Goal: Information Seeking & Learning: Learn about a topic

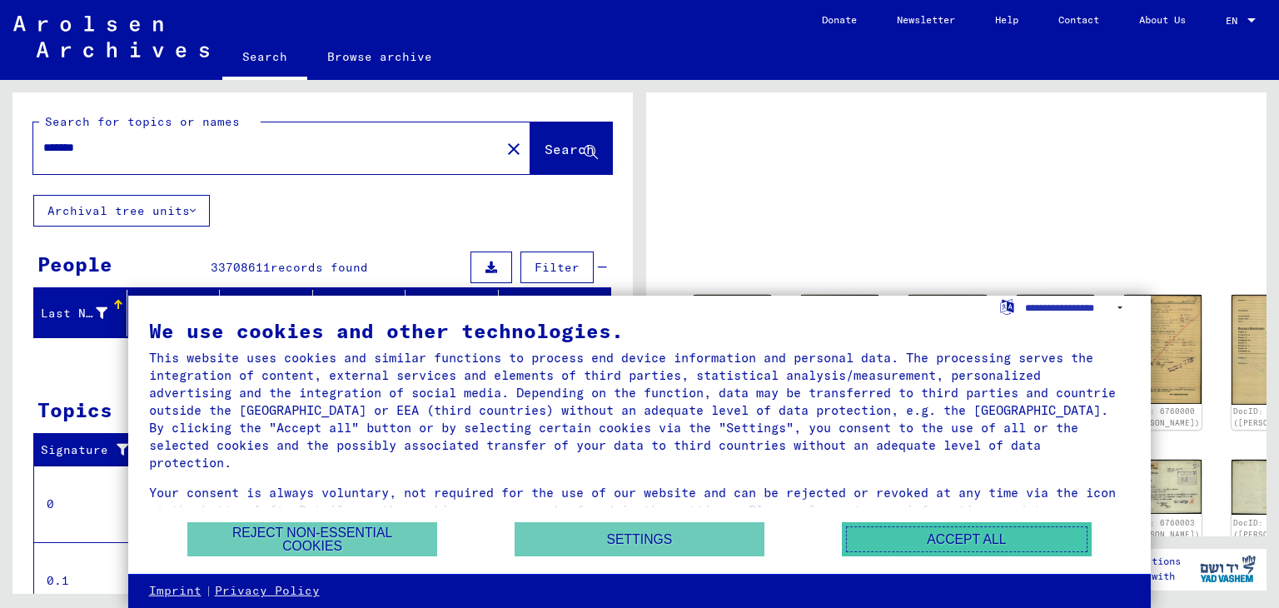
click at [862, 542] on button "Accept all" at bounding box center [967, 539] width 250 height 34
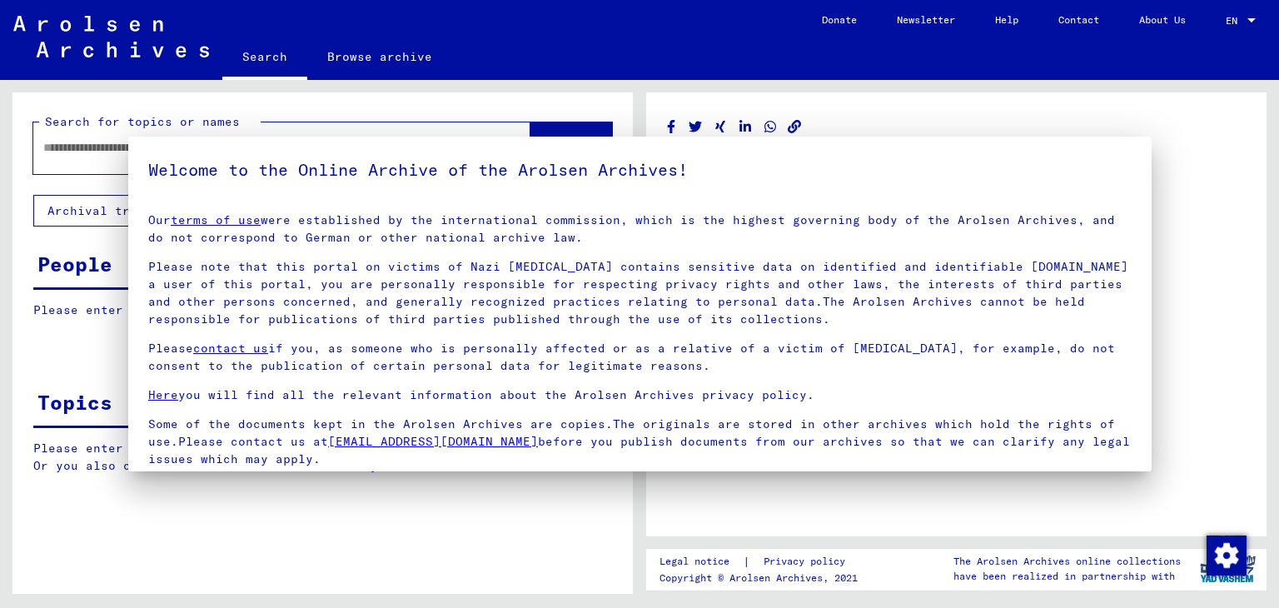
type input "*******"
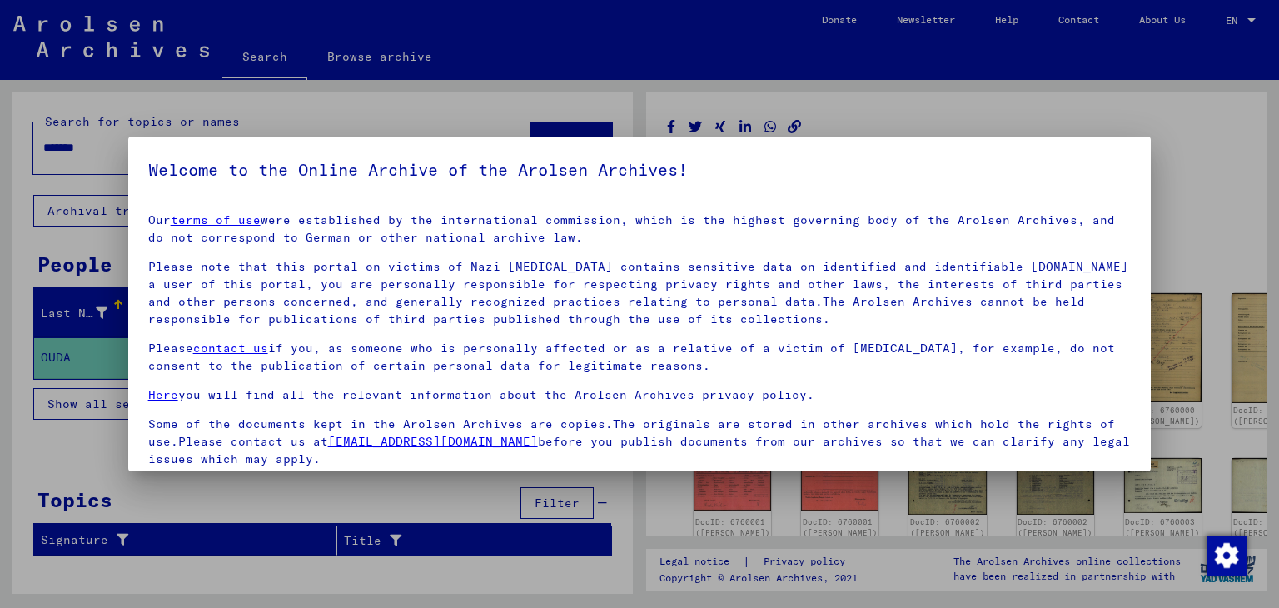
scroll to position [128, 0]
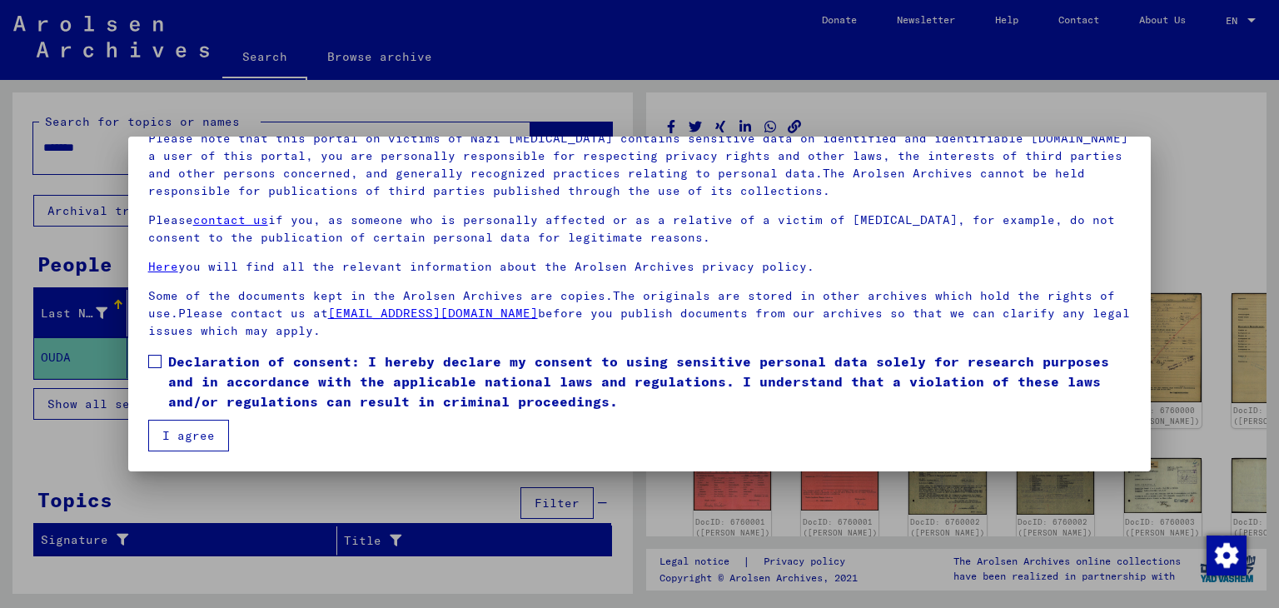
click at [195, 433] on button "I agree" at bounding box center [188, 436] width 81 height 32
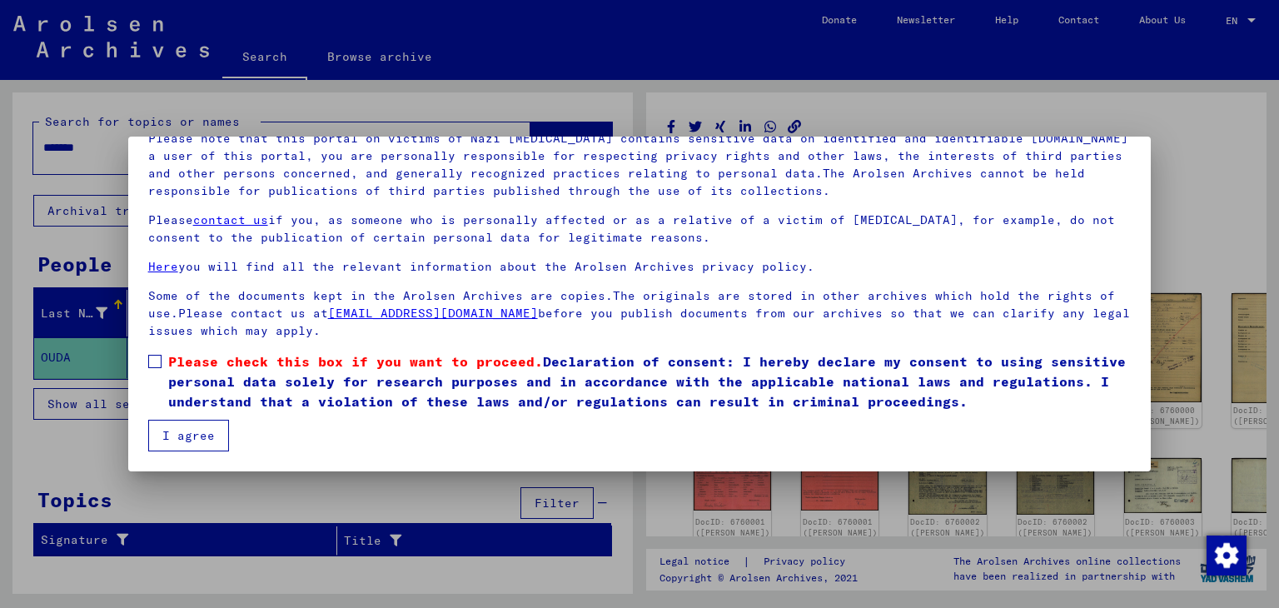
click at [186, 437] on button "I agree" at bounding box center [188, 436] width 81 height 32
click at [153, 365] on span at bounding box center [154, 361] width 13 height 13
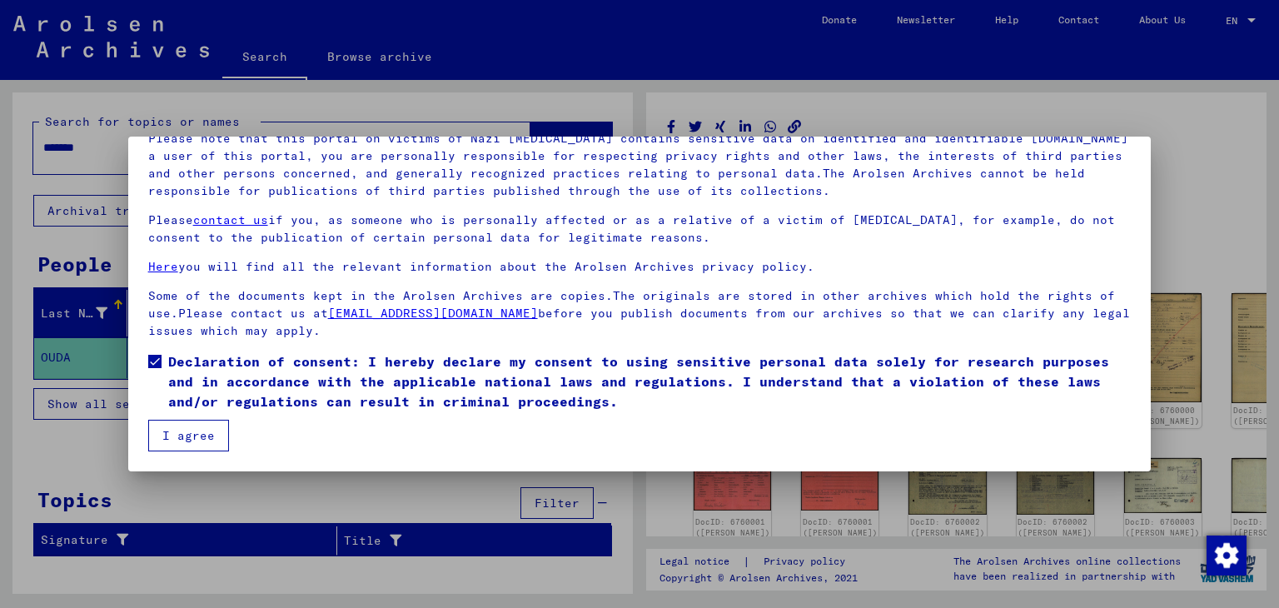
click at [178, 420] on button "I agree" at bounding box center [188, 436] width 81 height 32
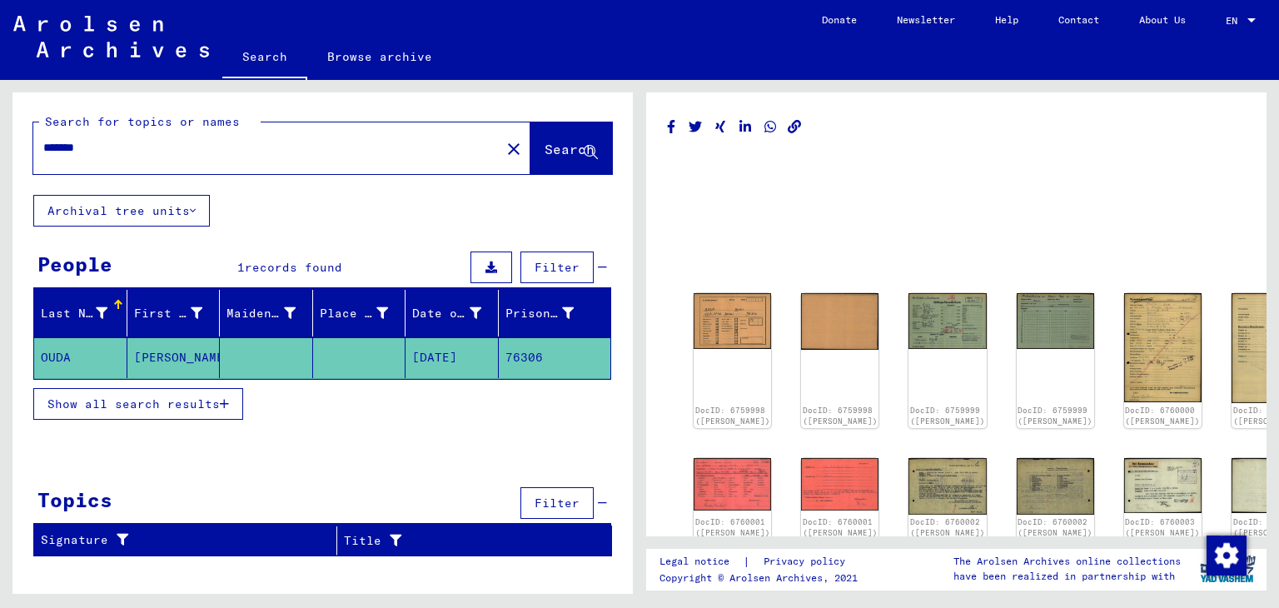
click at [506, 344] on mat-cell "76306" at bounding box center [555, 357] width 112 height 41
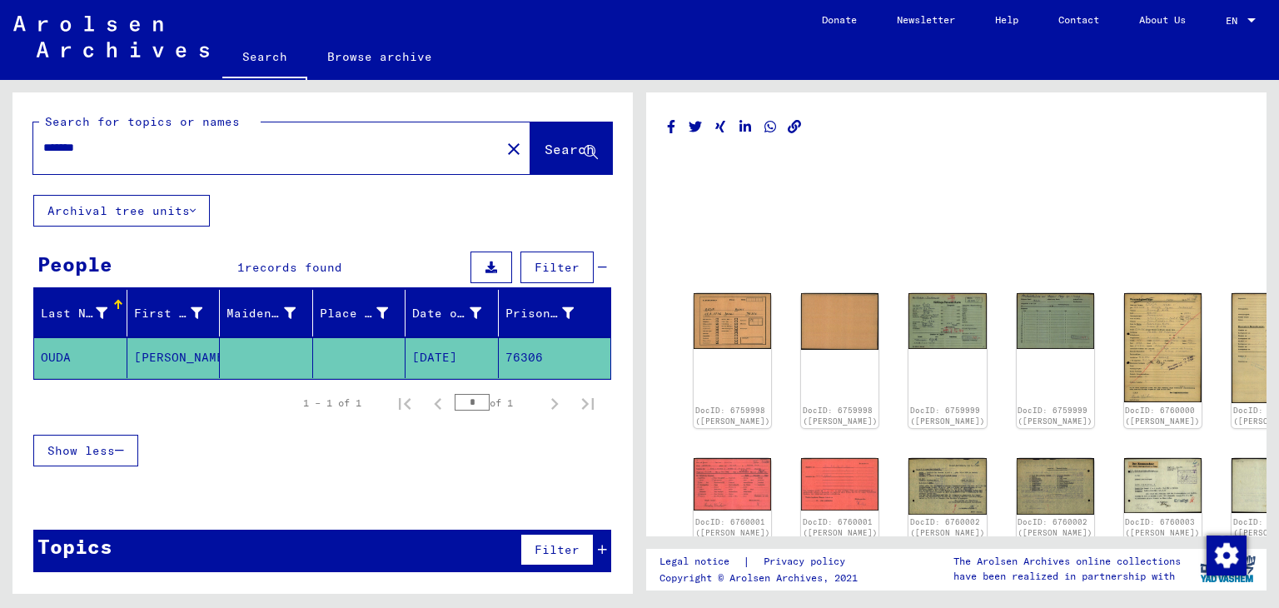
click at [77, 355] on mat-cell "OUDA" at bounding box center [80, 357] width 93 height 41
click at [39, 340] on mat-cell "OUDA" at bounding box center [80, 357] width 93 height 41
click at [705, 330] on img at bounding box center [733, 319] width 82 height 59
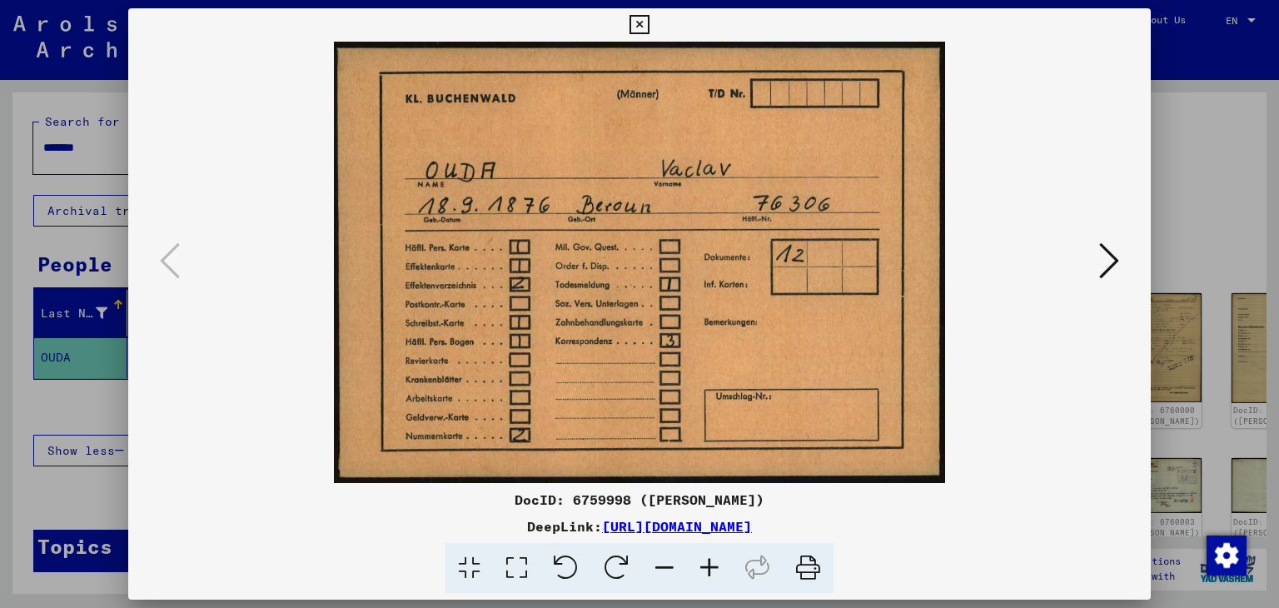
click at [1112, 265] on icon at bounding box center [1109, 261] width 20 height 40
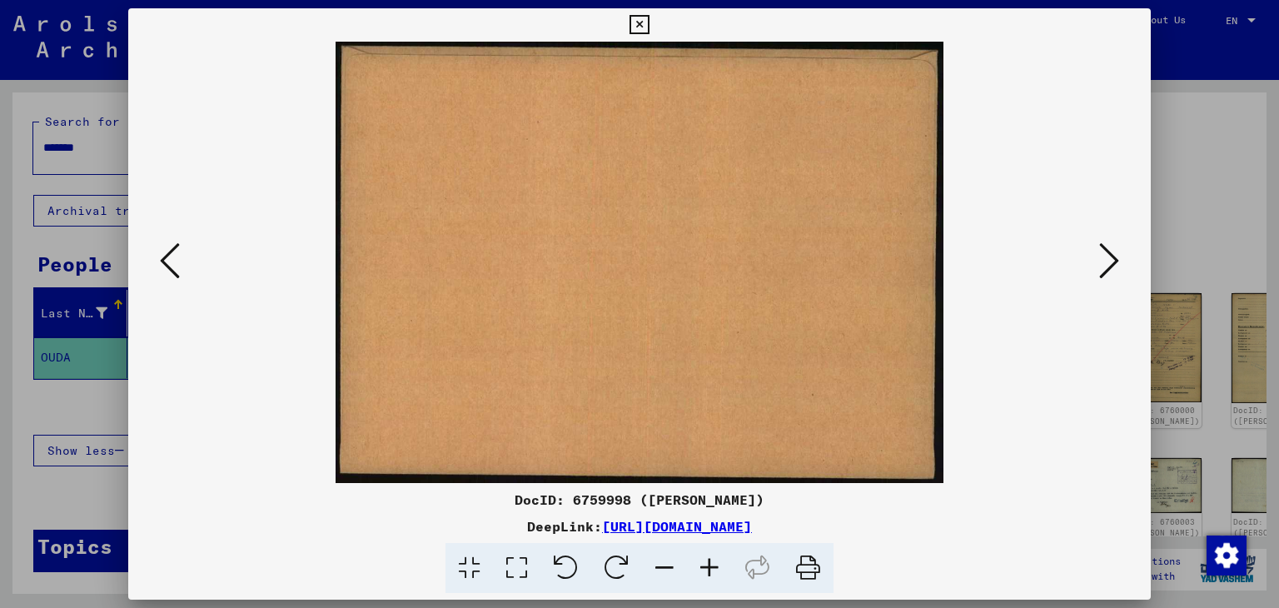
click at [1112, 265] on icon at bounding box center [1109, 261] width 20 height 40
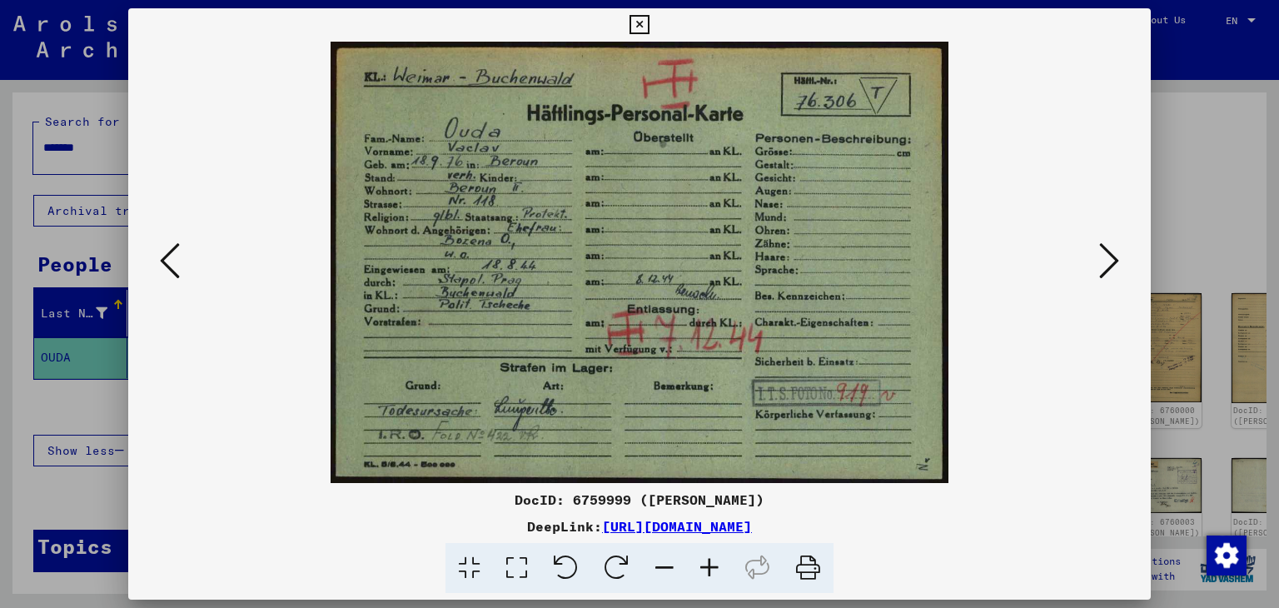
click at [1095, 257] on button at bounding box center [1109, 261] width 30 height 47
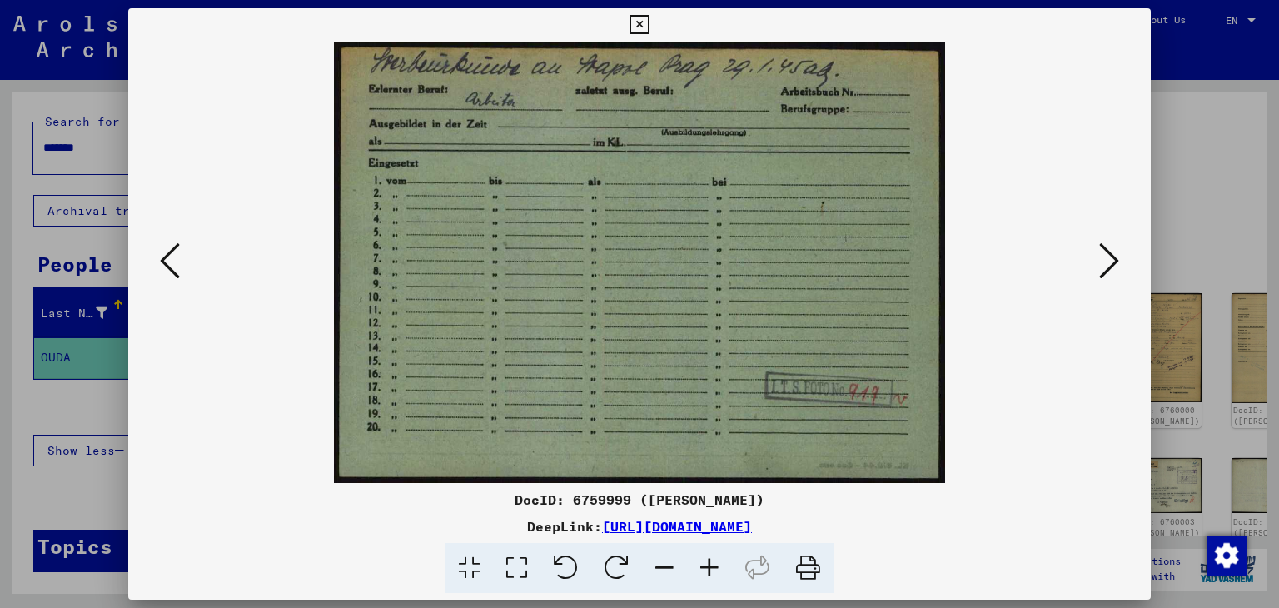
click at [1120, 277] on button at bounding box center [1109, 261] width 30 height 47
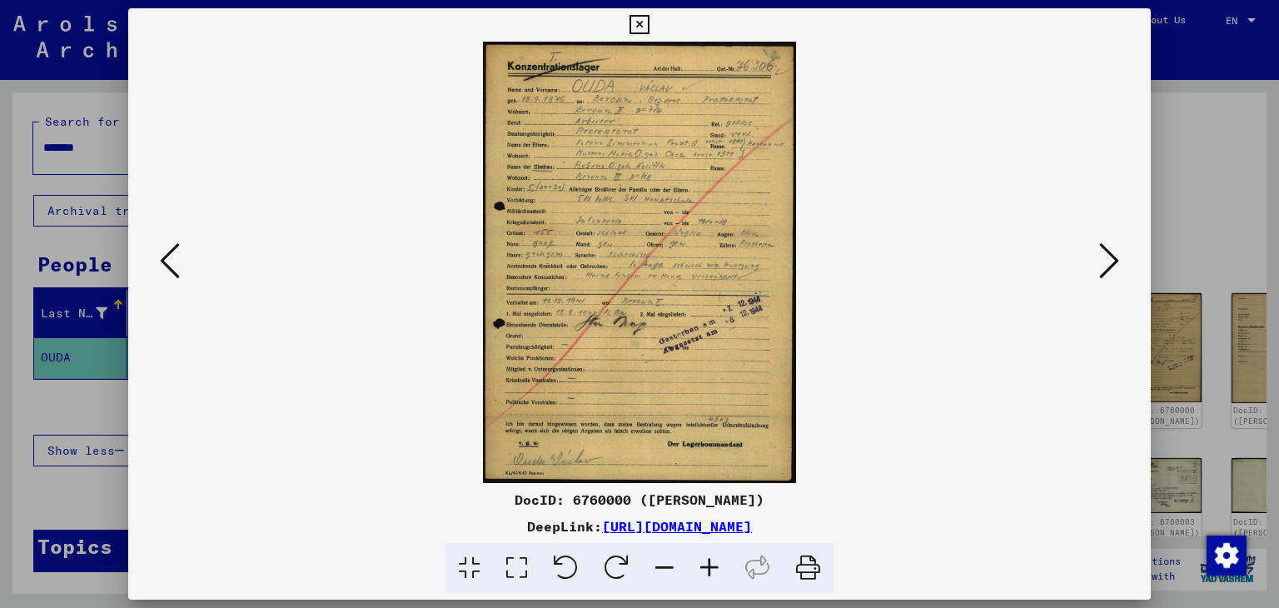
click at [1102, 236] on div at bounding box center [639, 262] width 1023 height 441
click at [1103, 247] on icon at bounding box center [1109, 261] width 20 height 40
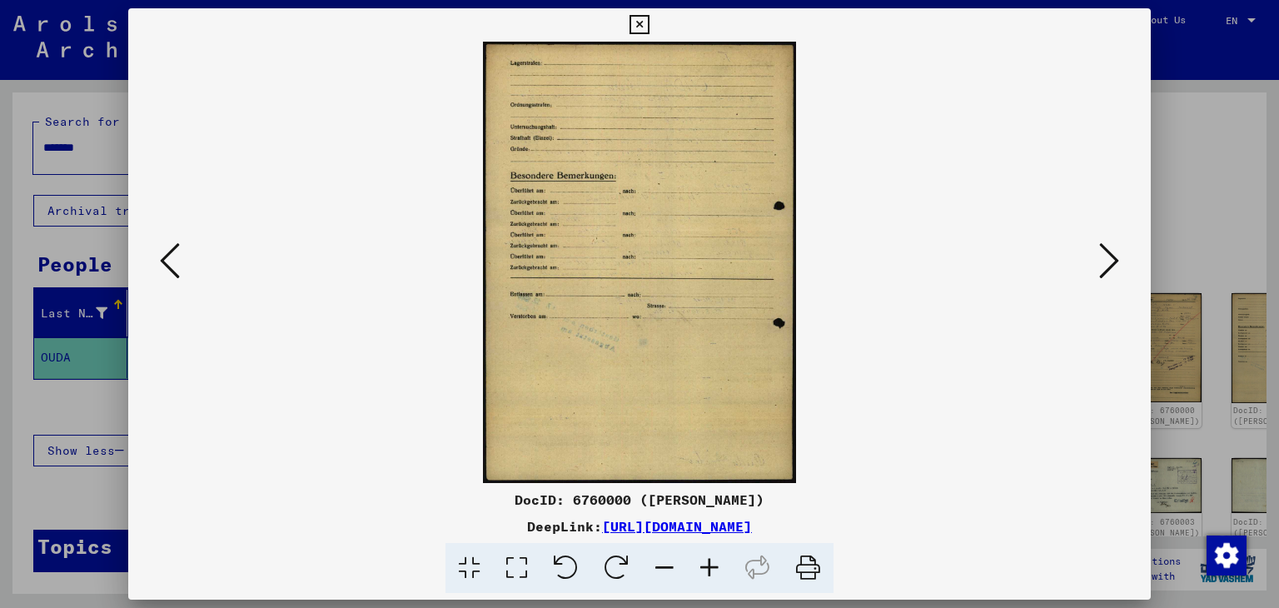
click at [1103, 247] on icon at bounding box center [1109, 261] width 20 height 40
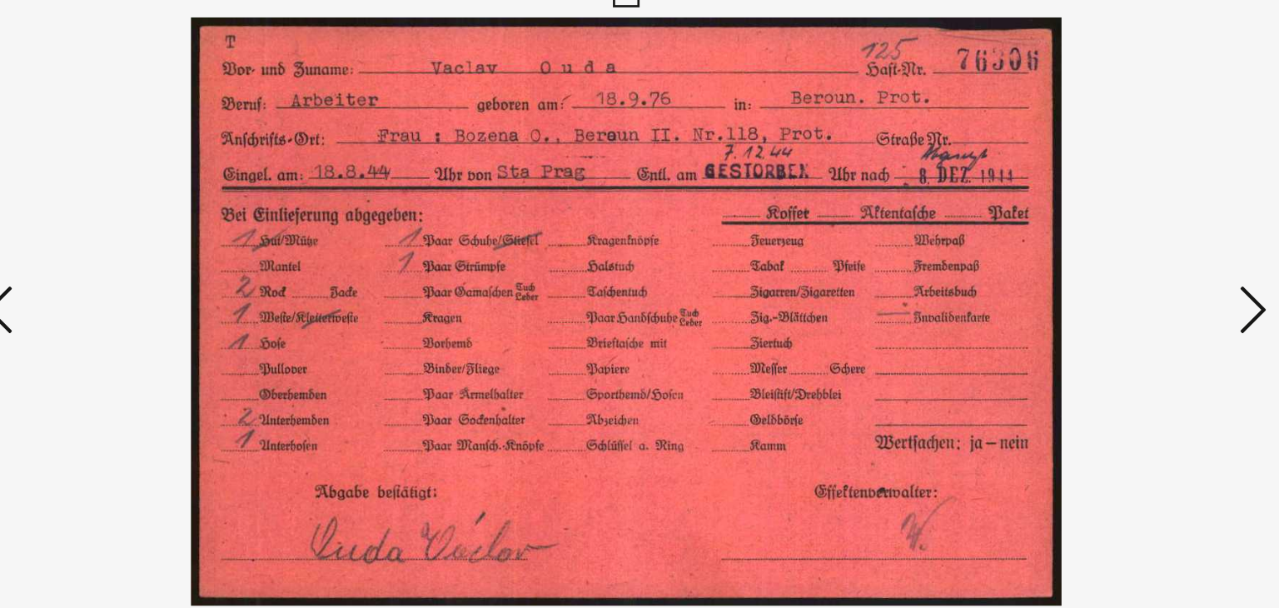
click at [1103, 261] on icon at bounding box center [1109, 261] width 20 height 40
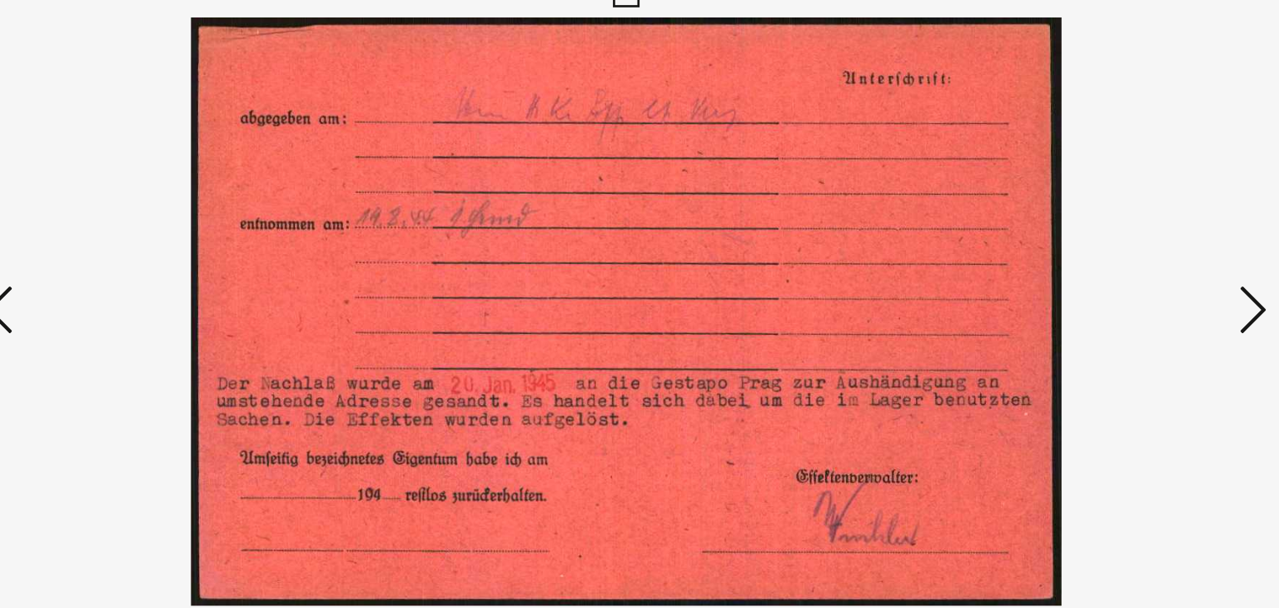
click at [1103, 261] on icon at bounding box center [1109, 261] width 20 height 40
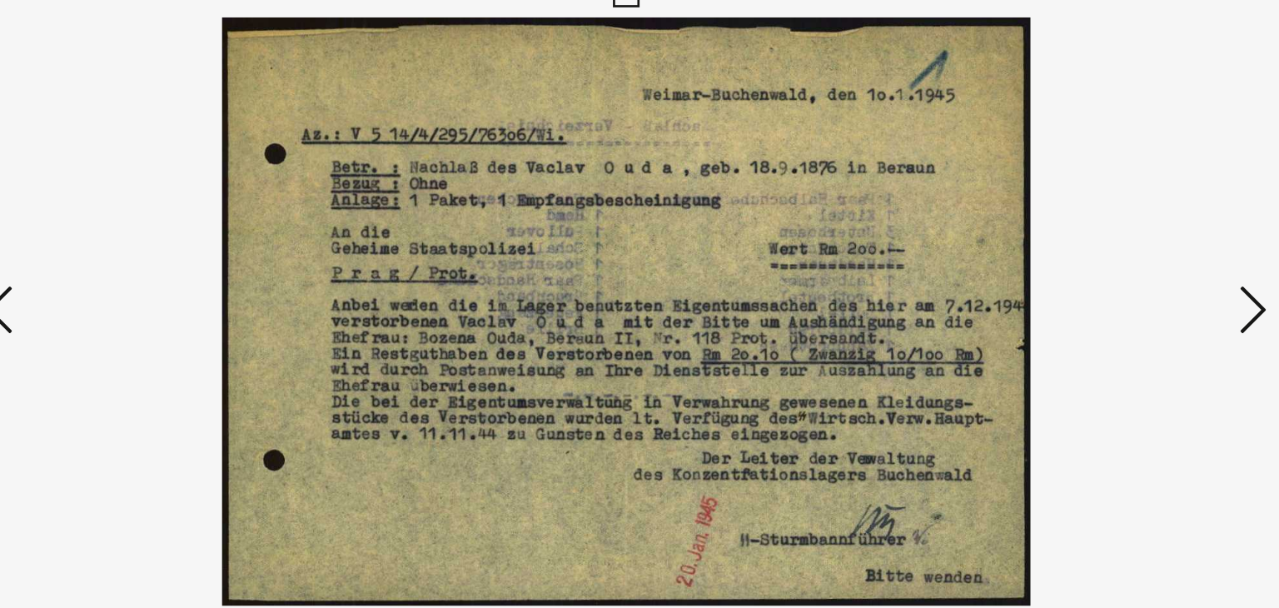
click at [1103, 261] on icon at bounding box center [1109, 261] width 20 height 40
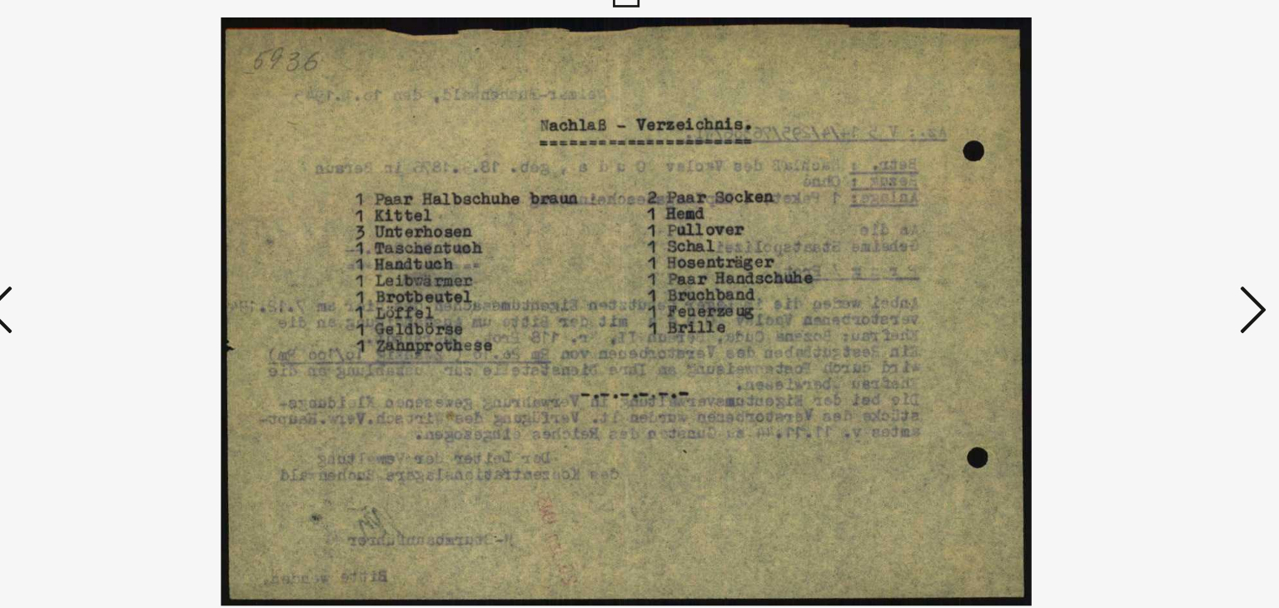
click at [1103, 261] on icon at bounding box center [1109, 261] width 20 height 40
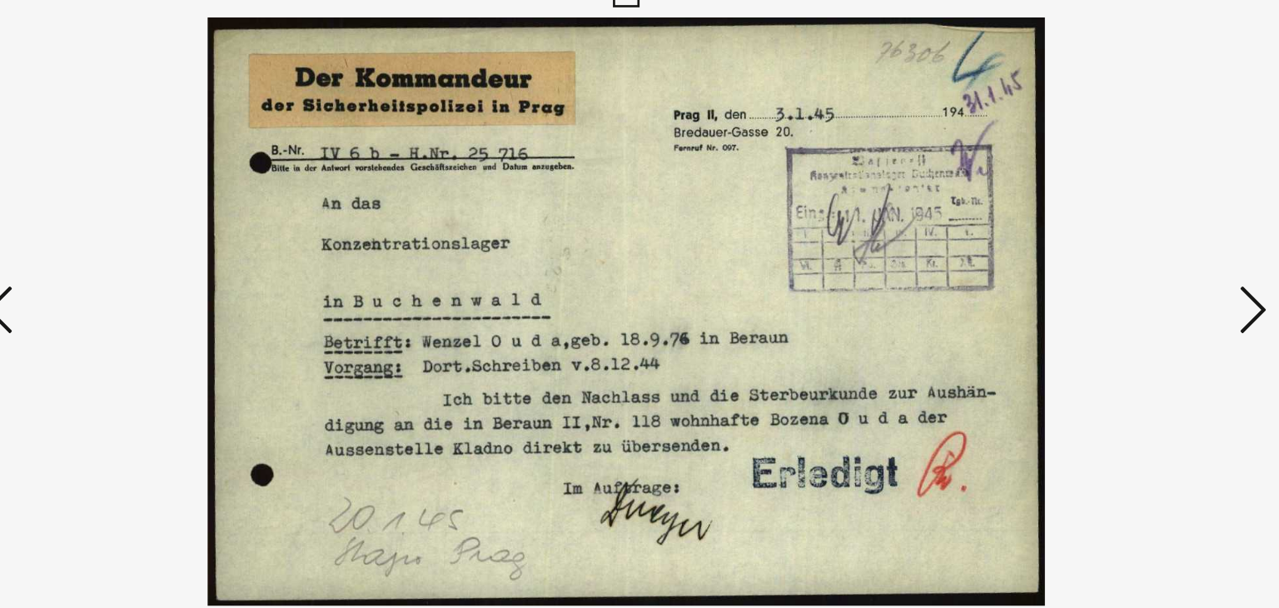
click at [1103, 261] on icon at bounding box center [1109, 261] width 20 height 40
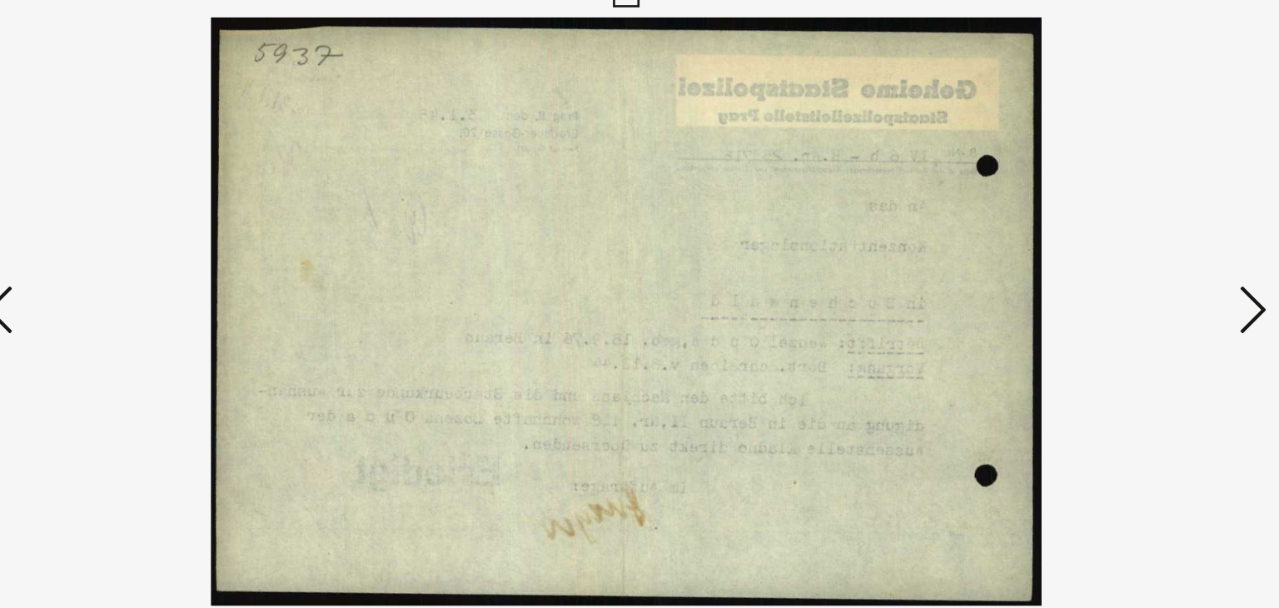
click at [1103, 261] on icon at bounding box center [1109, 261] width 20 height 40
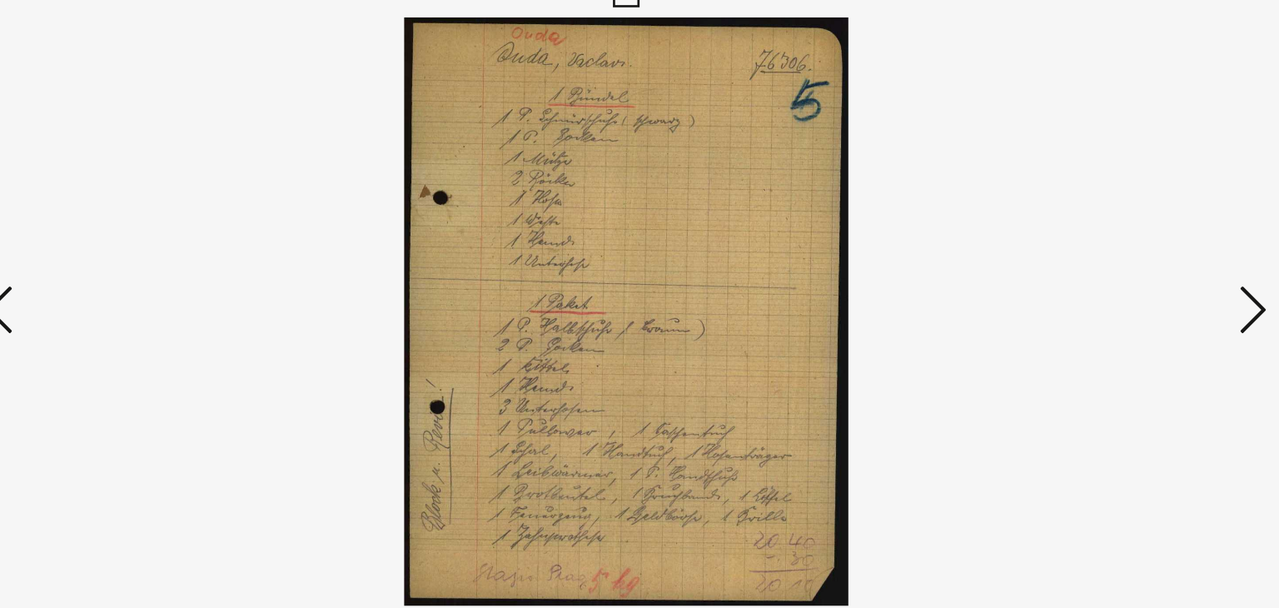
click at [1103, 261] on icon at bounding box center [1109, 261] width 20 height 40
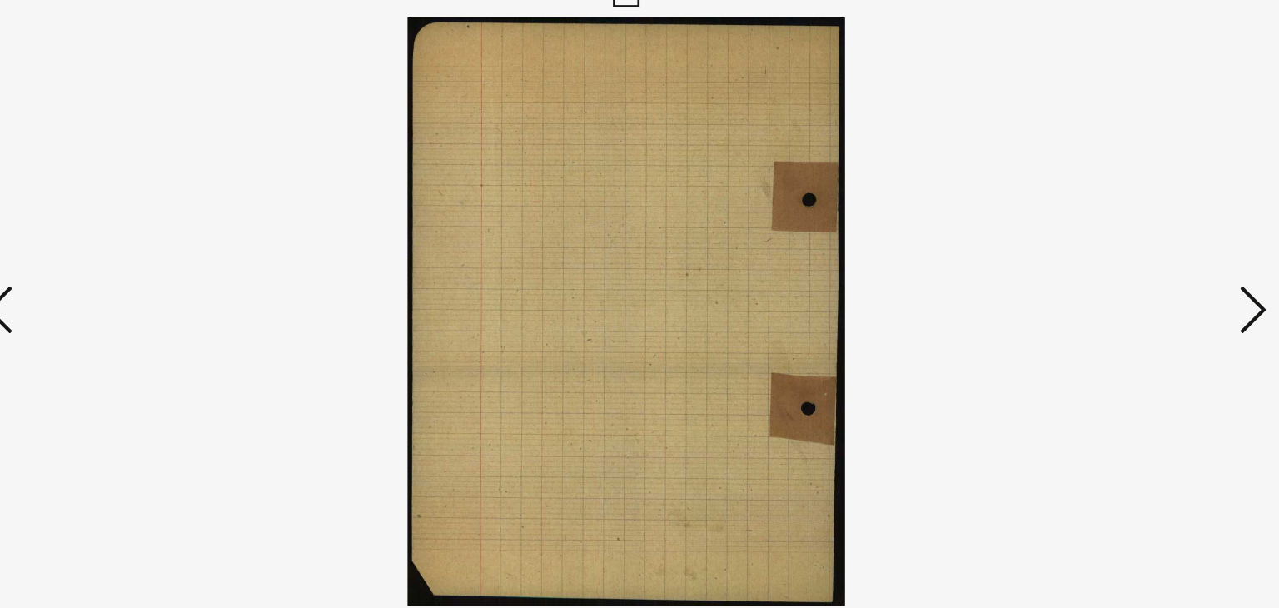
click at [1103, 261] on icon at bounding box center [1109, 261] width 20 height 40
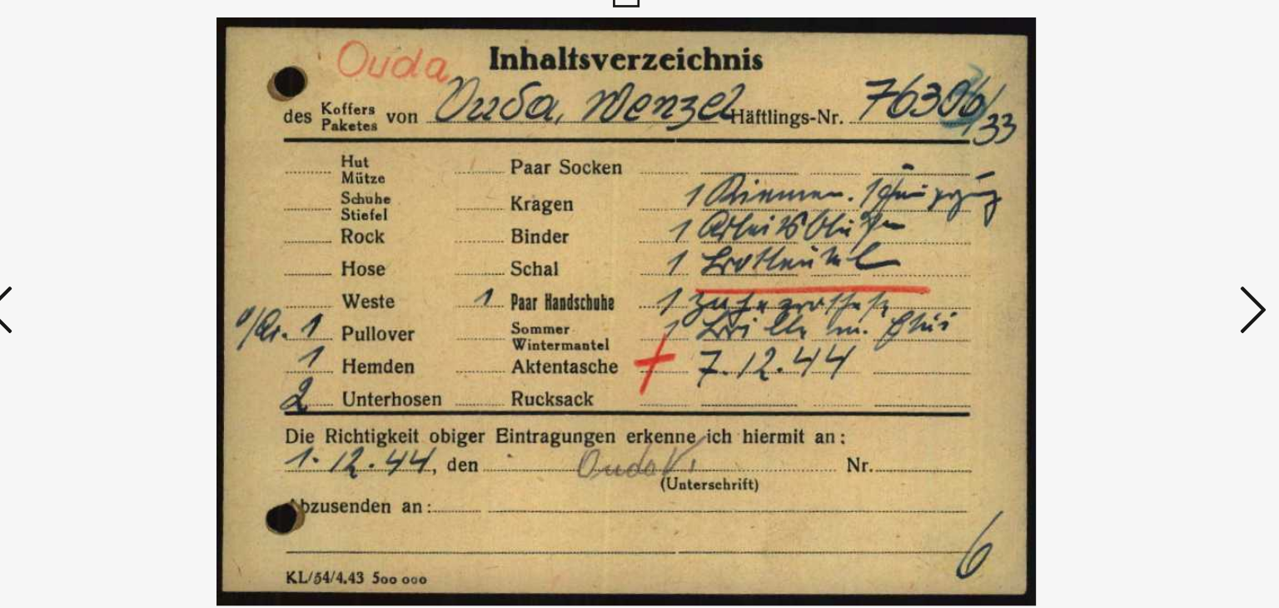
click at [1103, 261] on icon at bounding box center [1109, 261] width 20 height 40
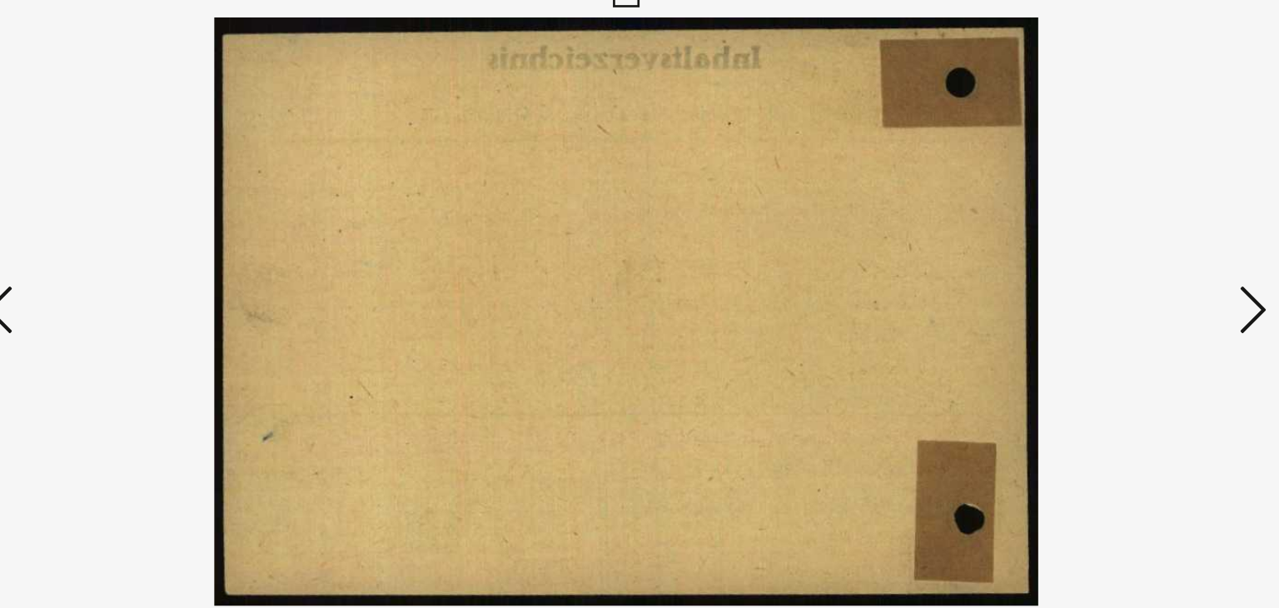
click at [1103, 261] on icon at bounding box center [1109, 261] width 20 height 40
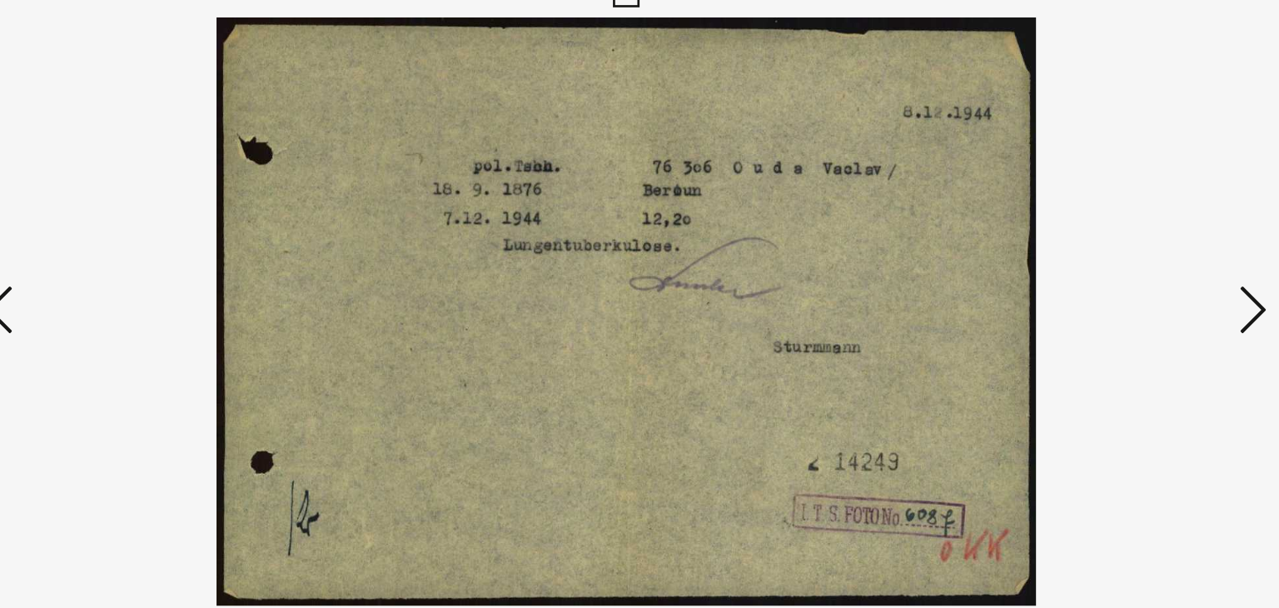
click at [1103, 261] on icon at bounding box center [1109, 261] width 20 height 40
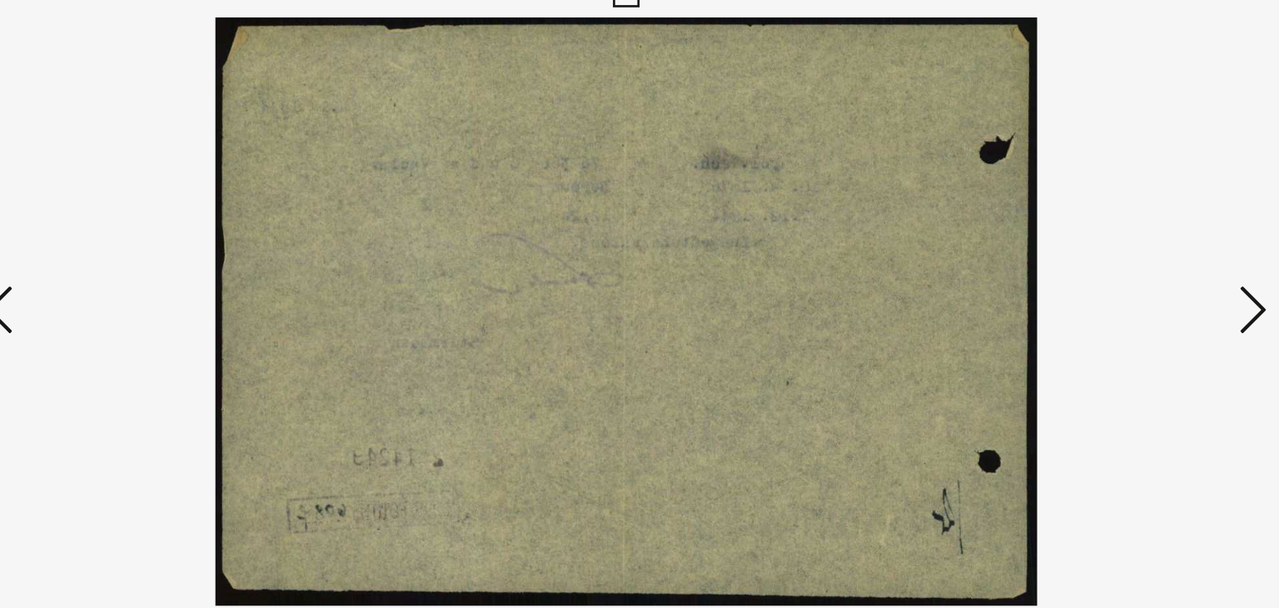
click at [1103, 261] on icon at bounding box center [1109, 261] width 20 height 40
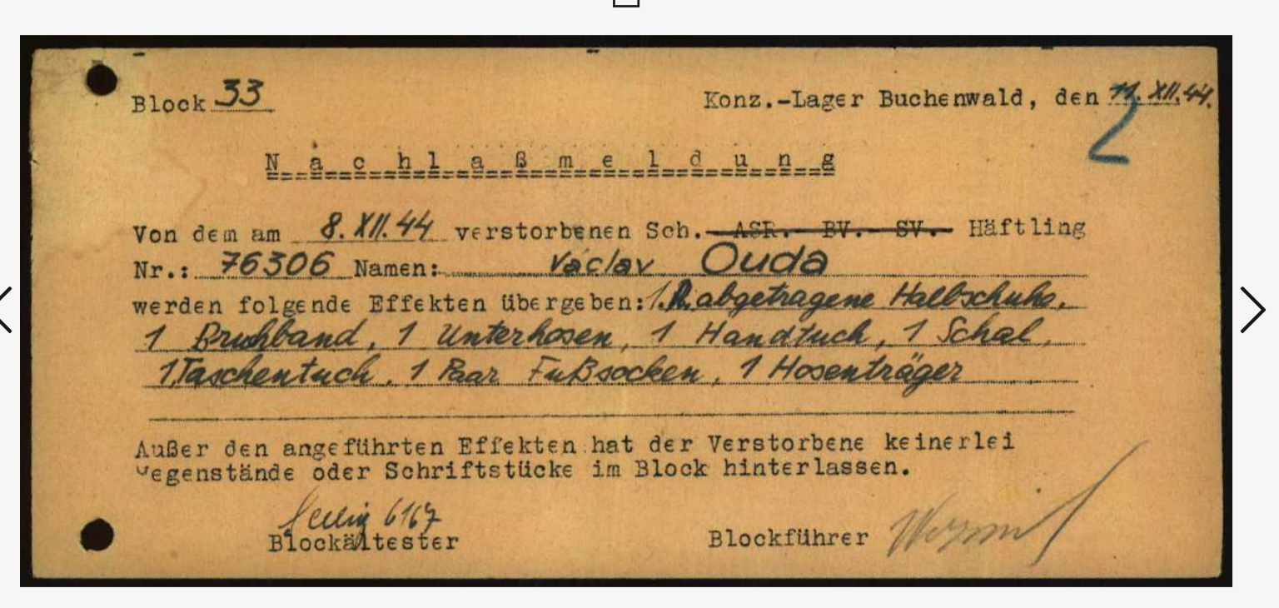
click at [1103, 261] on icon at bounding box center [1109, 261] width 20 height 40
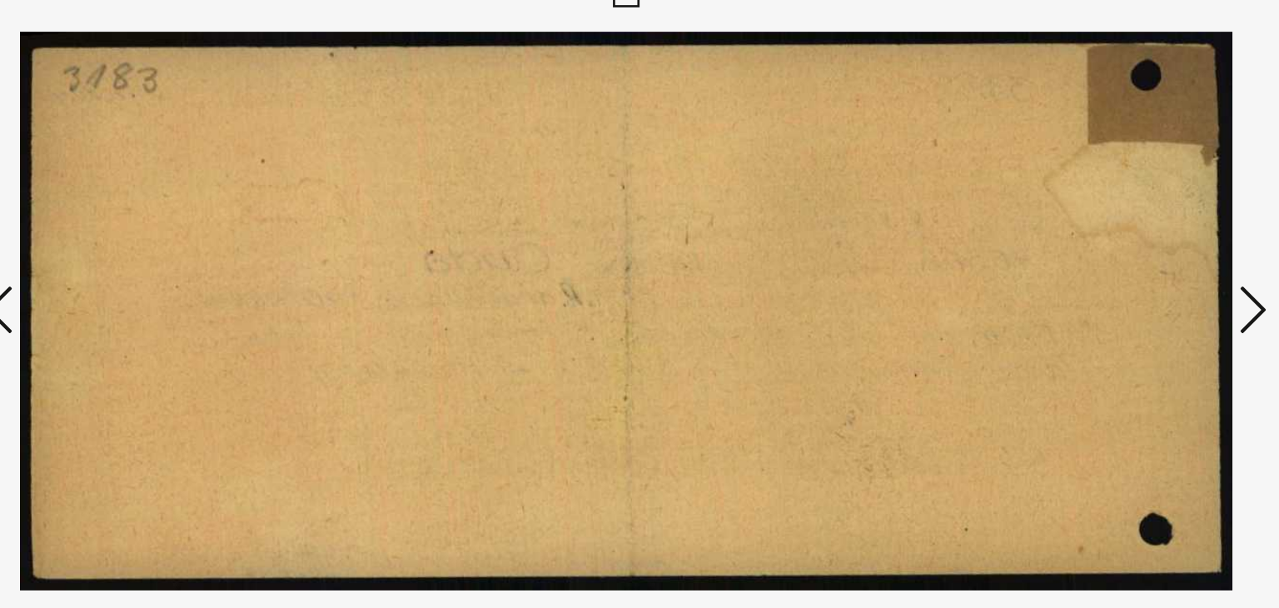
click at [1103, 261] on icon at bounding box center [1109, 261] width 20 height 40
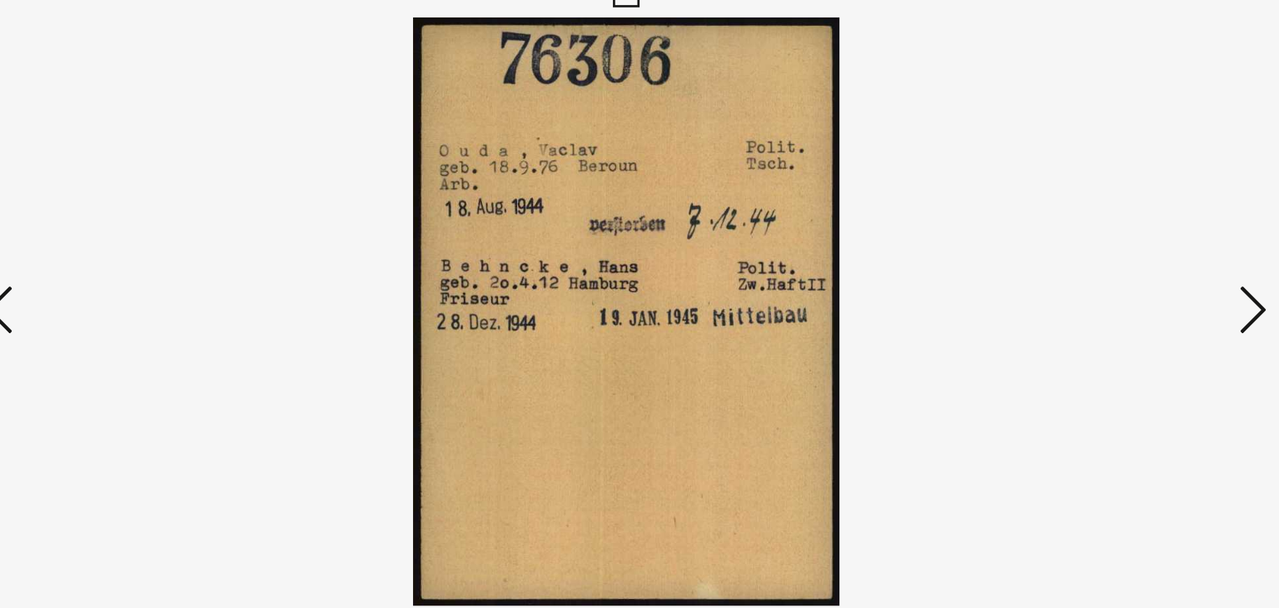
click at [1103, 261] on icon at bounding box center [1109, 261] width 20 height 40
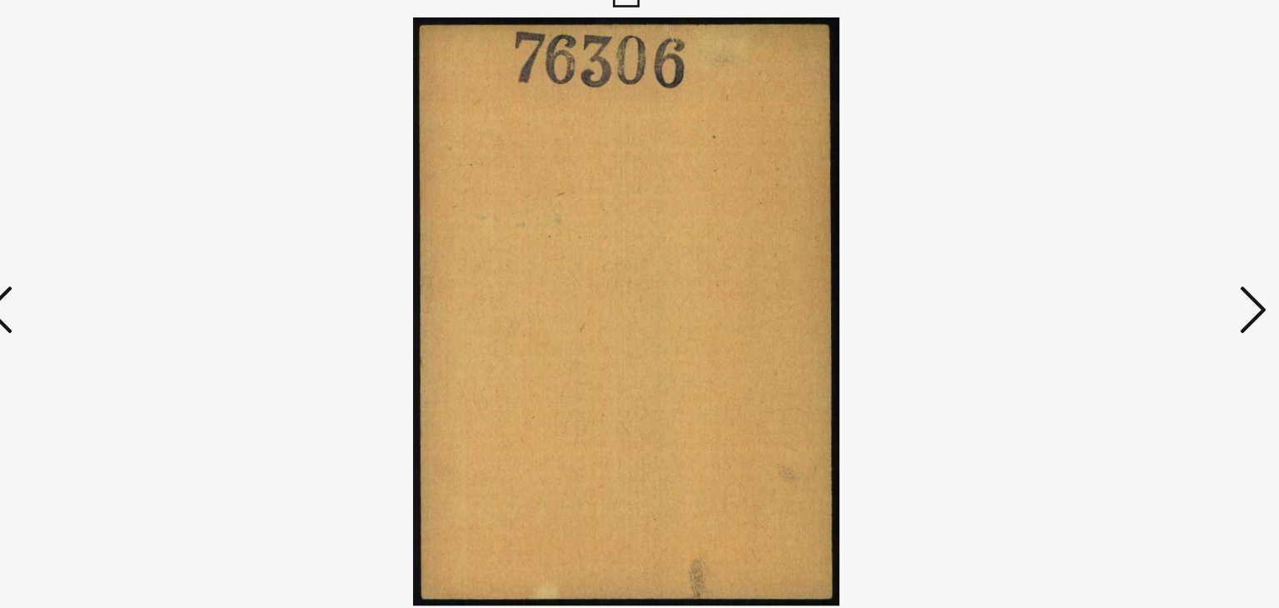
click at [1103, 261] on icon at bounding box center [1109, 261] width 20 height 40
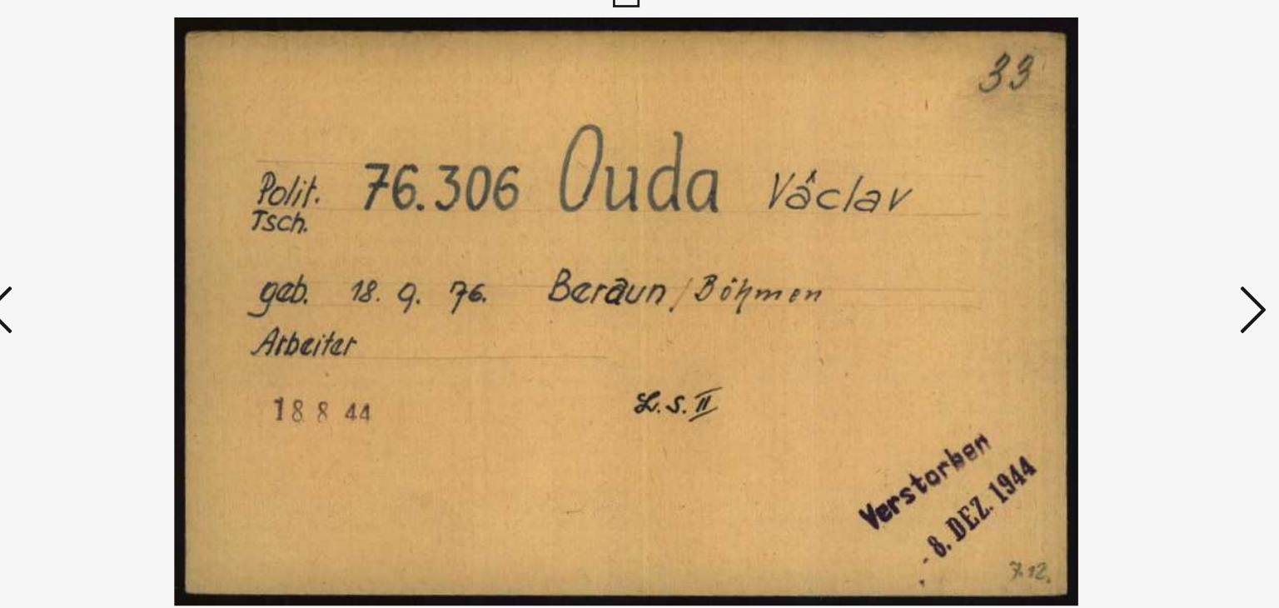
click at [1103, 261] on icon at bounding box center [1109, 261] width 20 height 40
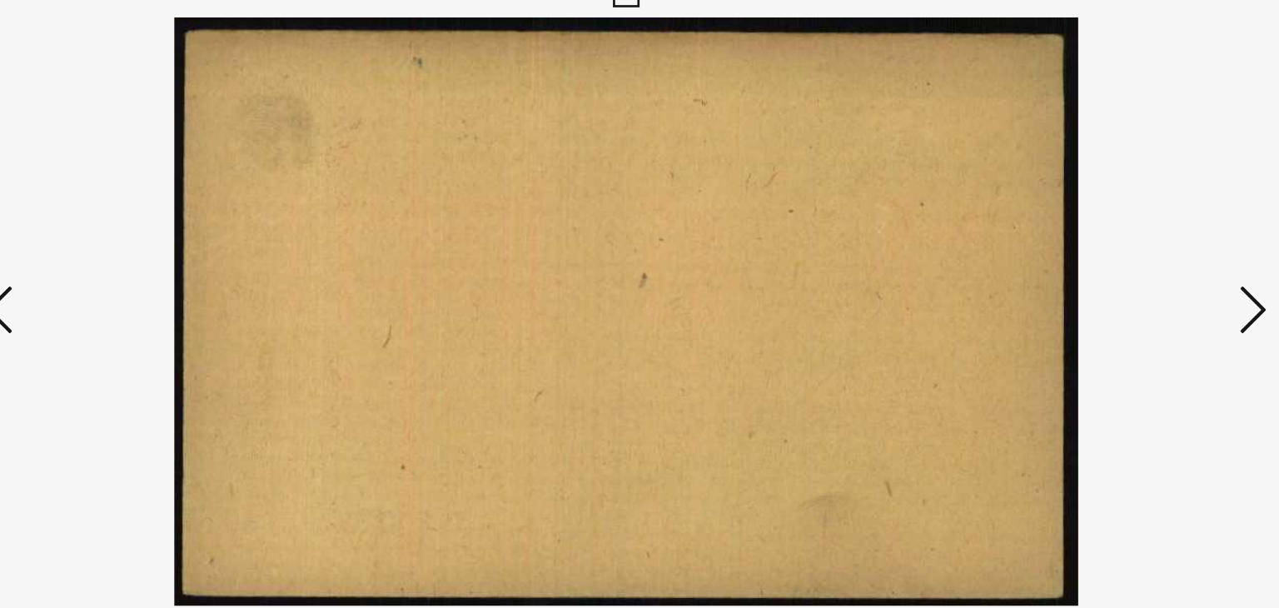
click at [1103, 261] on icon at bounding box center [1109, 261] width 20 height 40
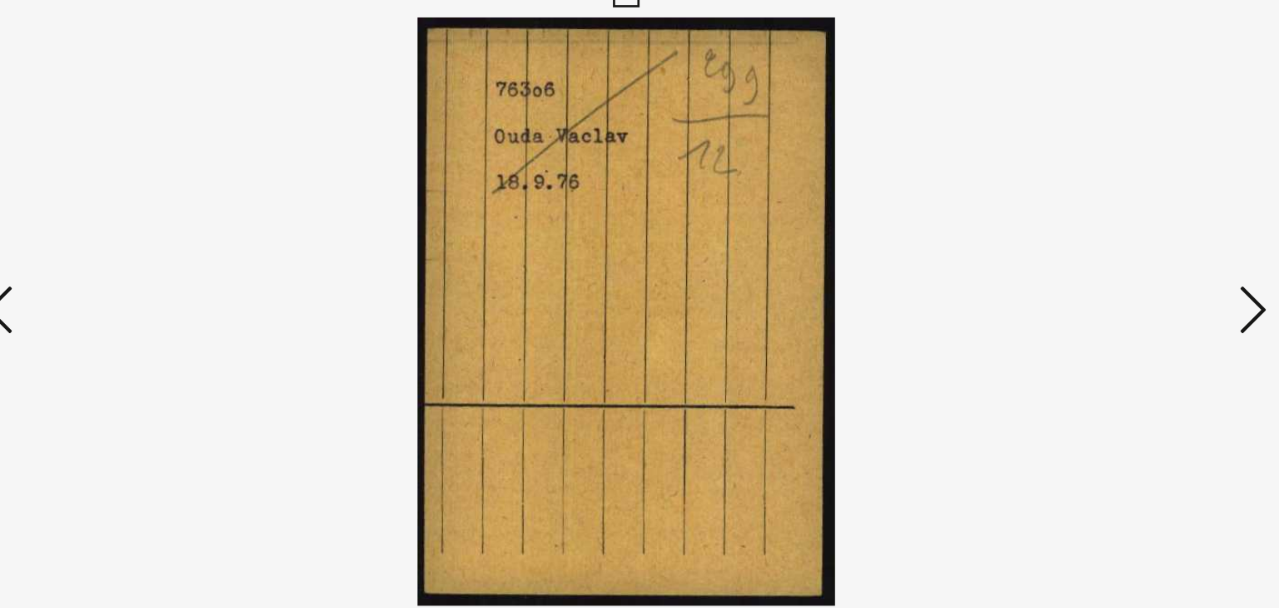
click at [1103, 261] on icon at bounding box center [1109, 261] width 20 height 40
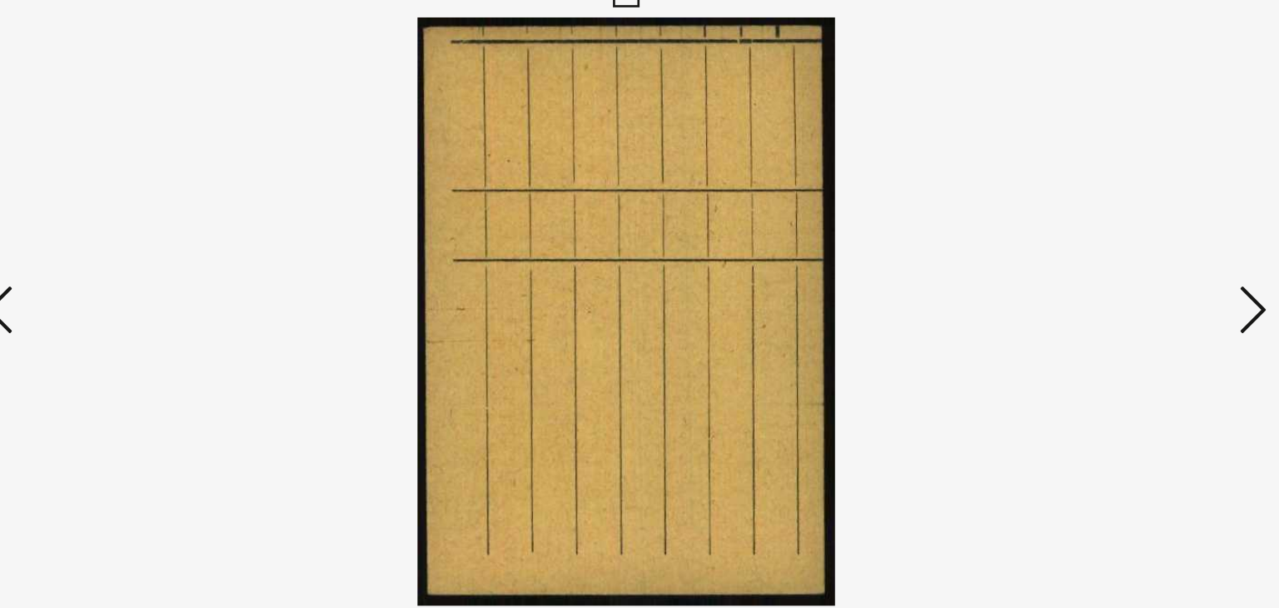
click at [1103, 261] on icon at bounding box center [1109, 261] width 20 height 40
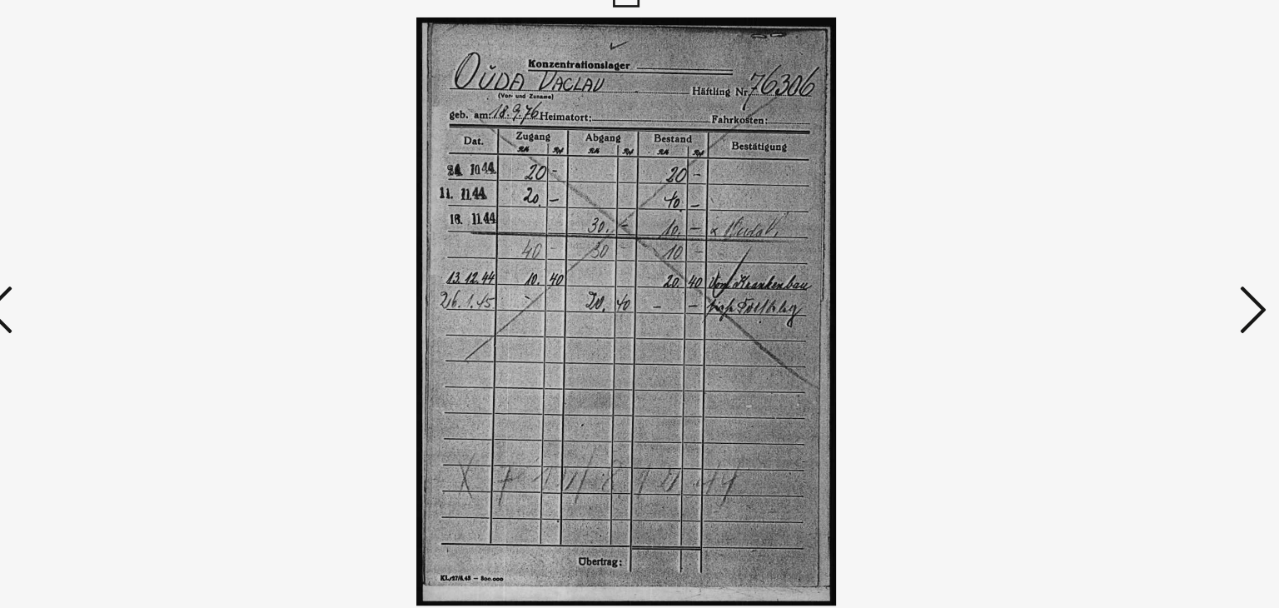
click at [1103, 261] on icon at bounding box center [1109, 261] width 20 height 40
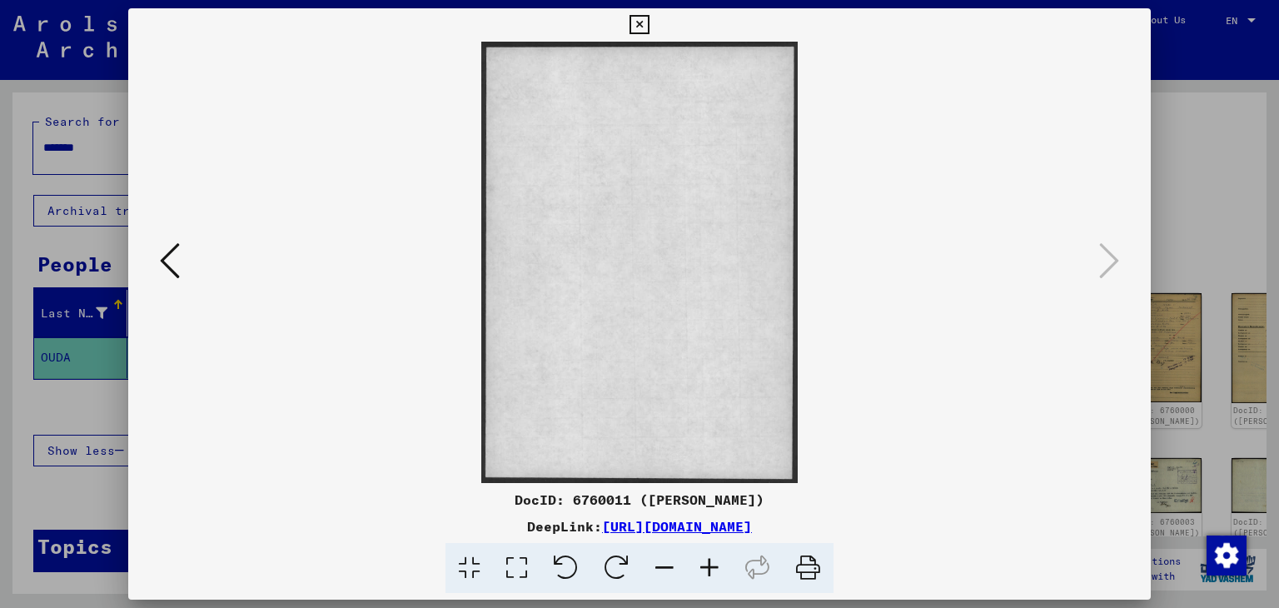
click at [643, 27] on icon at bounding box center [638, 25] width 19 height 20
